Goal: Information Seeking & Learning: Learn about a topic

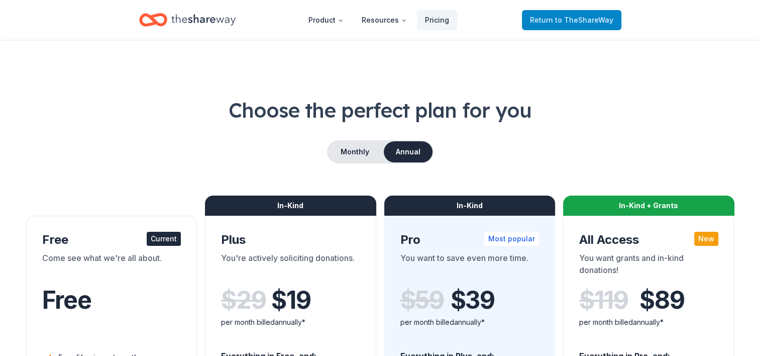
click at [561, 22] on span "to TheShareWay" at bounding box center [584, 20] width 58 height 9
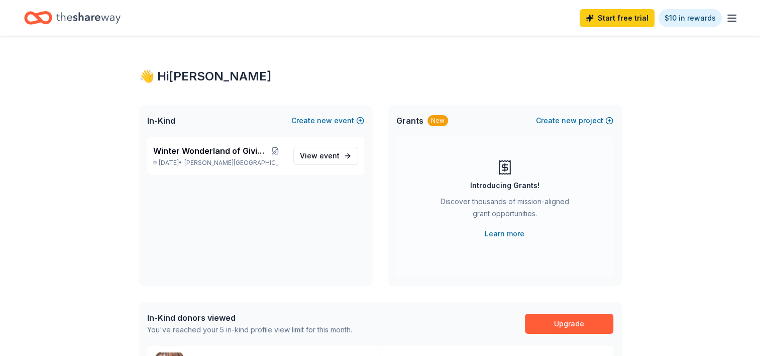
click at [731, 21] on line "button" at bounding box center [732, 21] width 8 height 0
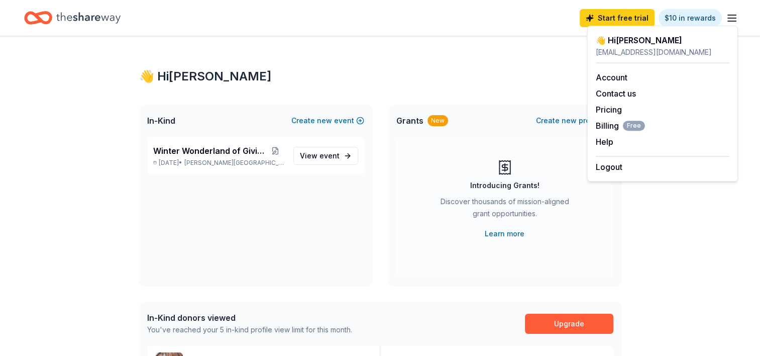
scroll to position [54, 0]
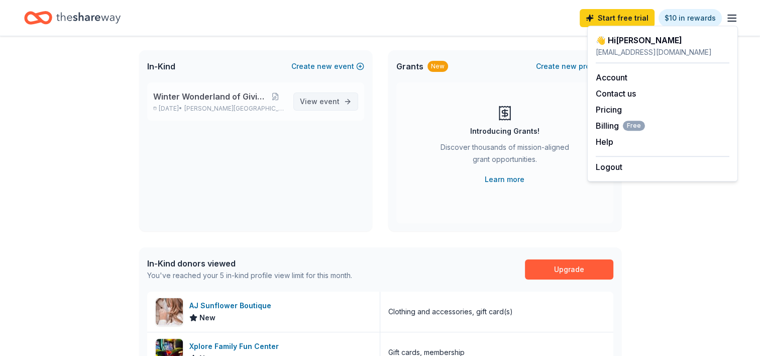
click at [345, 105] on link "View event" at bounding box center [325, 101] width 65 height 18
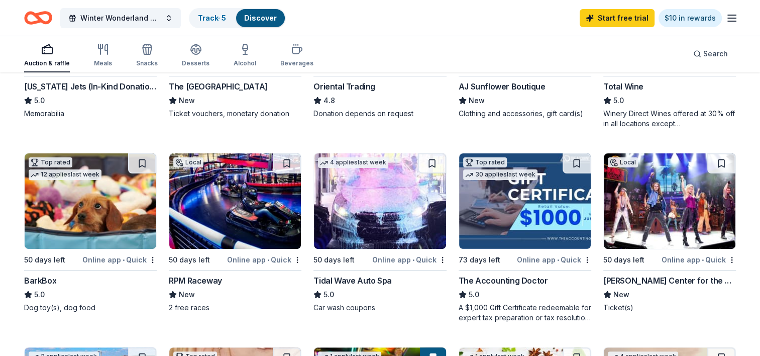
scroll to position [233, 0]
click at [655, 153] on img at bounding box center [670, 200] width 132 height 95
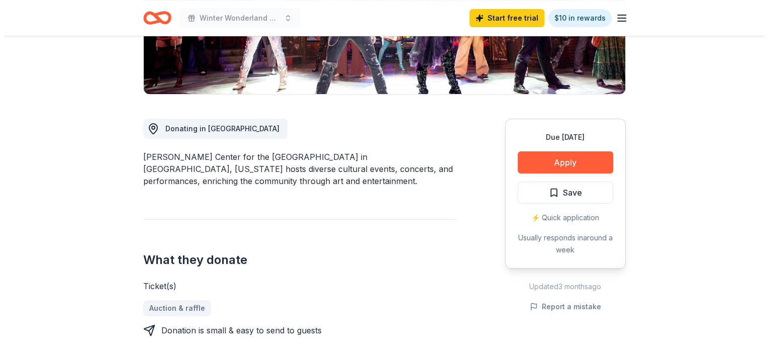
scroll to position [213, 0]
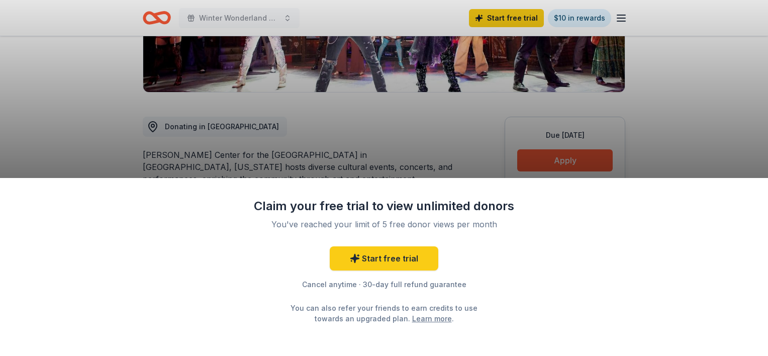
click at [657, 135] on div "Claim your free trial to view unlimited donors You've reached your limit of 5 f…" at bounding box center [384, 178] width 768 height 356
